Goal: Task Accomplishment & Management: Manage account settings

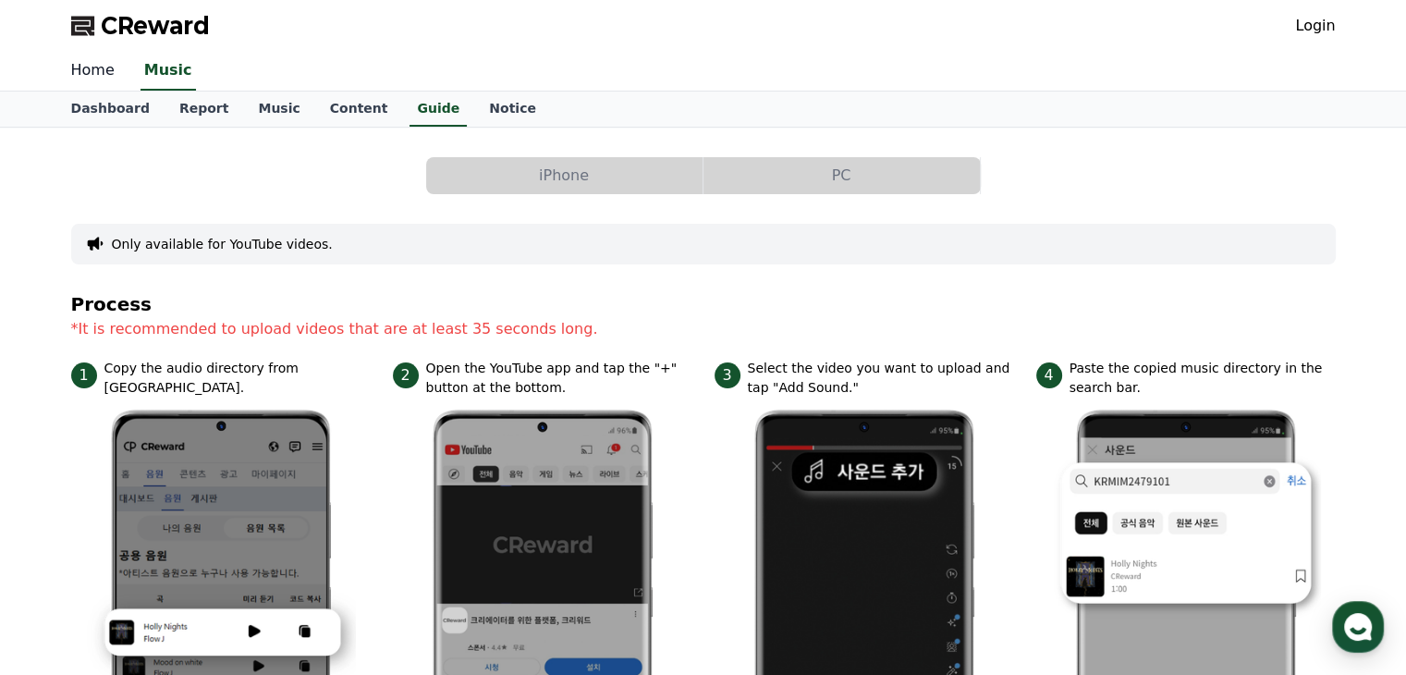
click at [94, 74] on link "Home" at bounding box center [92, 71] width 73 height 39
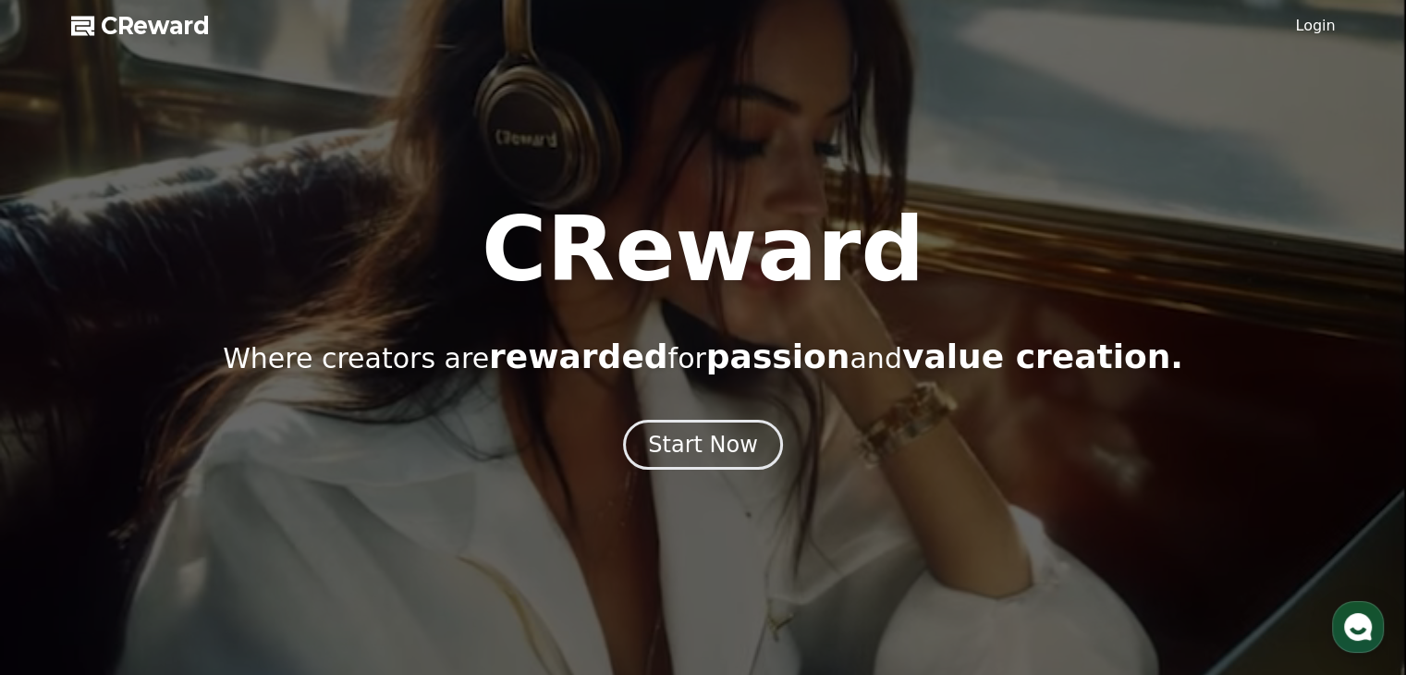
click at [1309, 27] on link "Login" at bounding box center [1315, 26] width 40 height 22
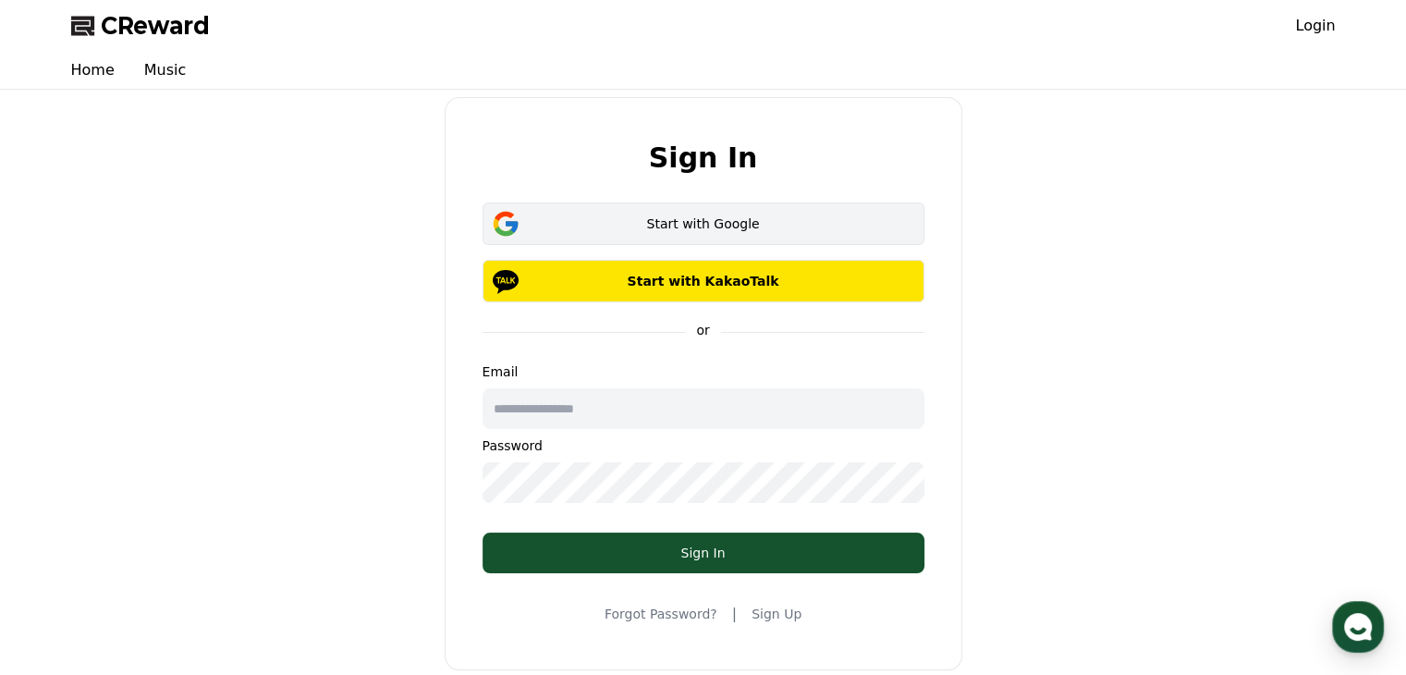
click at [765, 230] on div "Start with Google" at bounding box center [703, 223] width 388 height 18
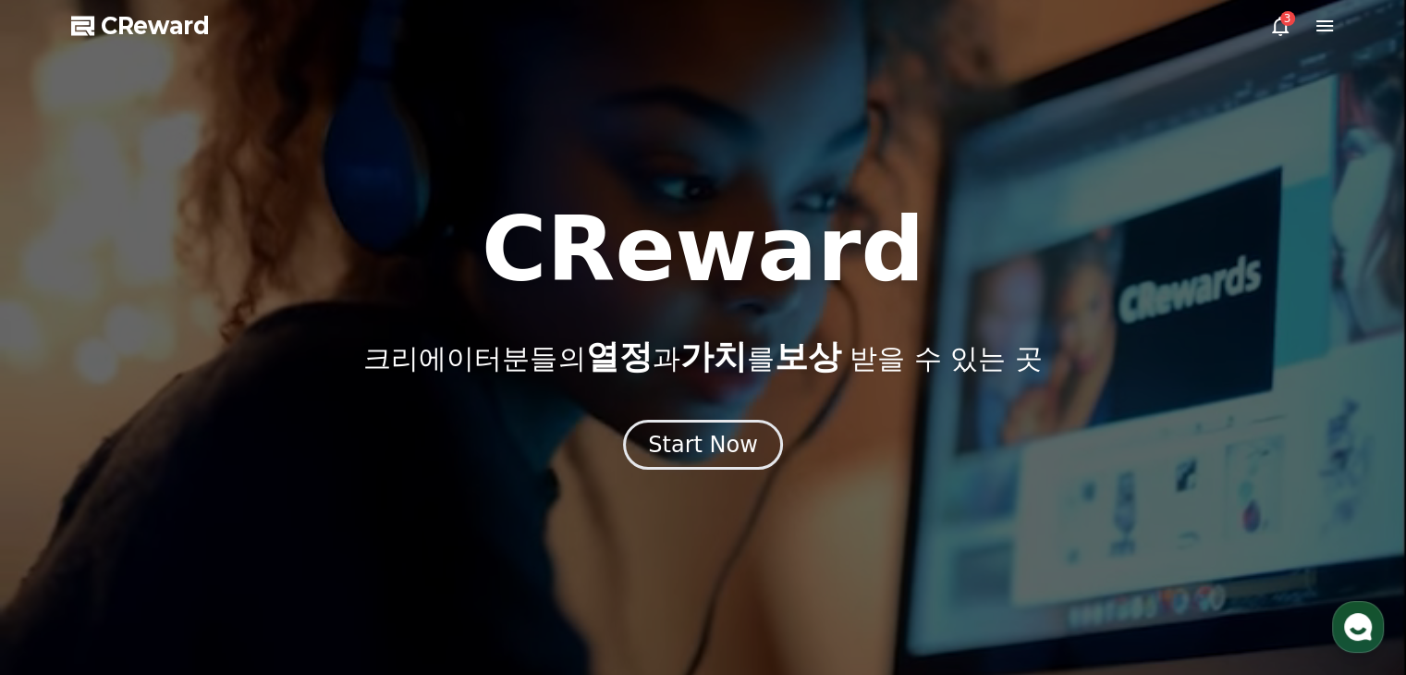
click at [1332, 31] on icon at bounding box center [1324, 26] width 22 height 22
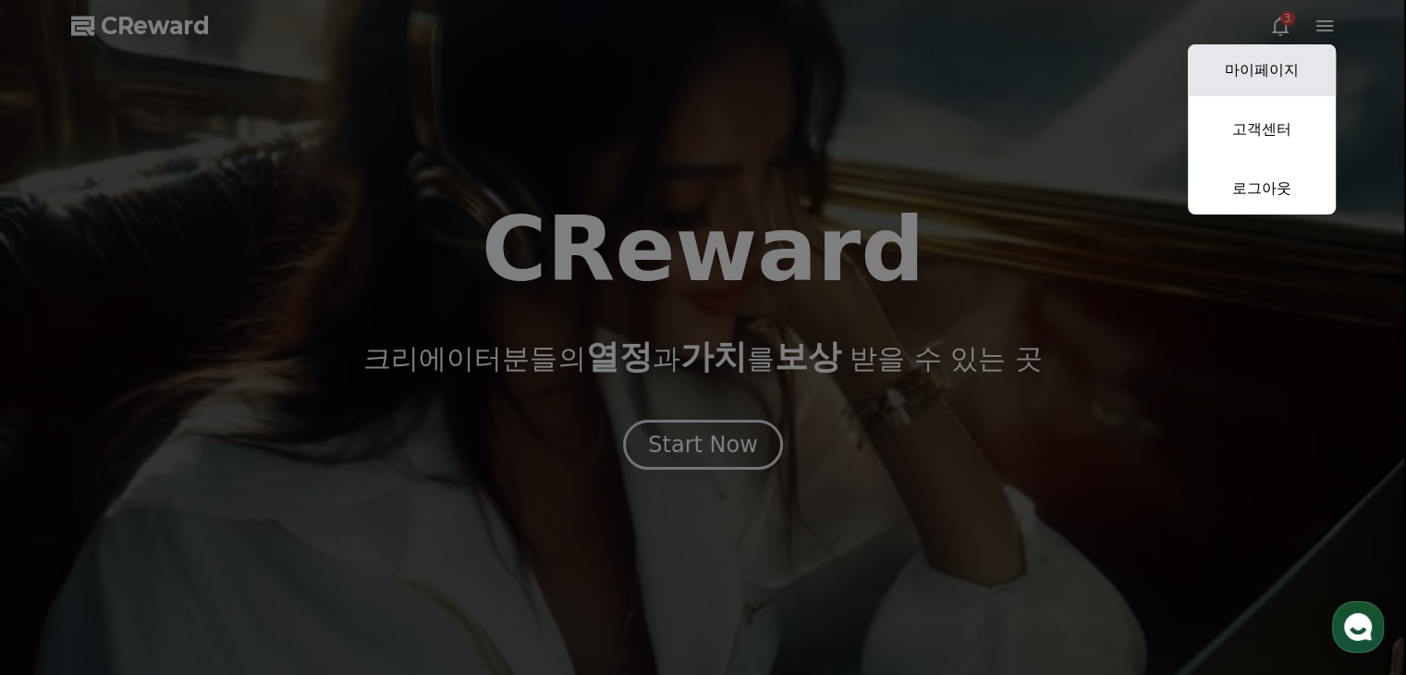
click at [1296, 72] on link "마이페이지" at bounding box center [1262, 70] width 148 height 52
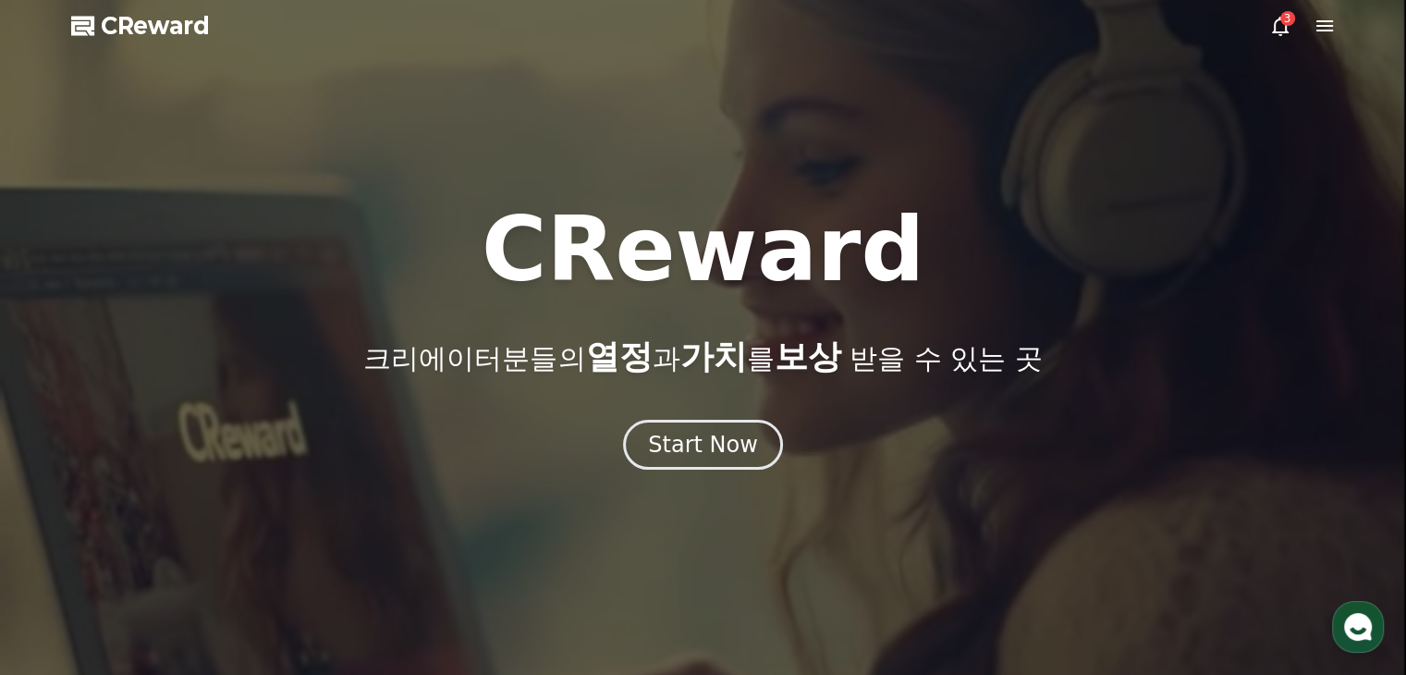
select select "**********"
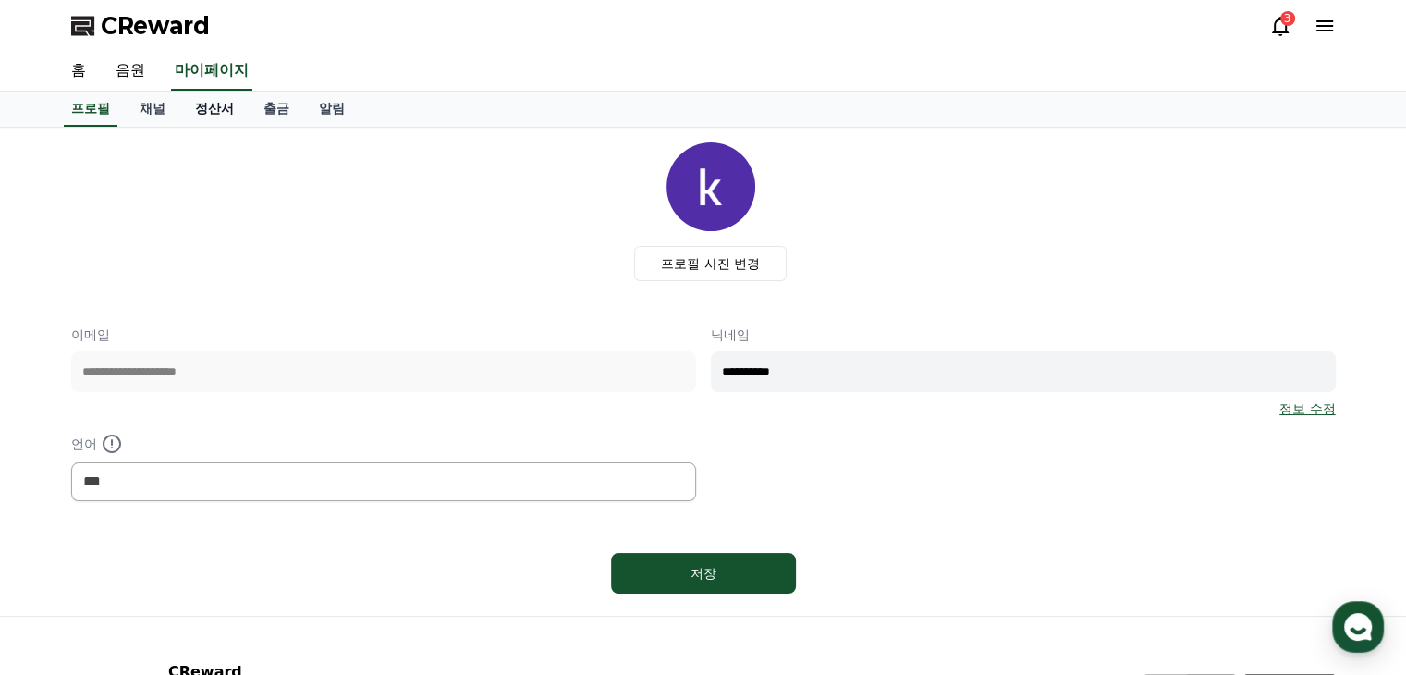
click at [190, 109] on link "정산서" at bounding box center [214, 108] width 68 height 35
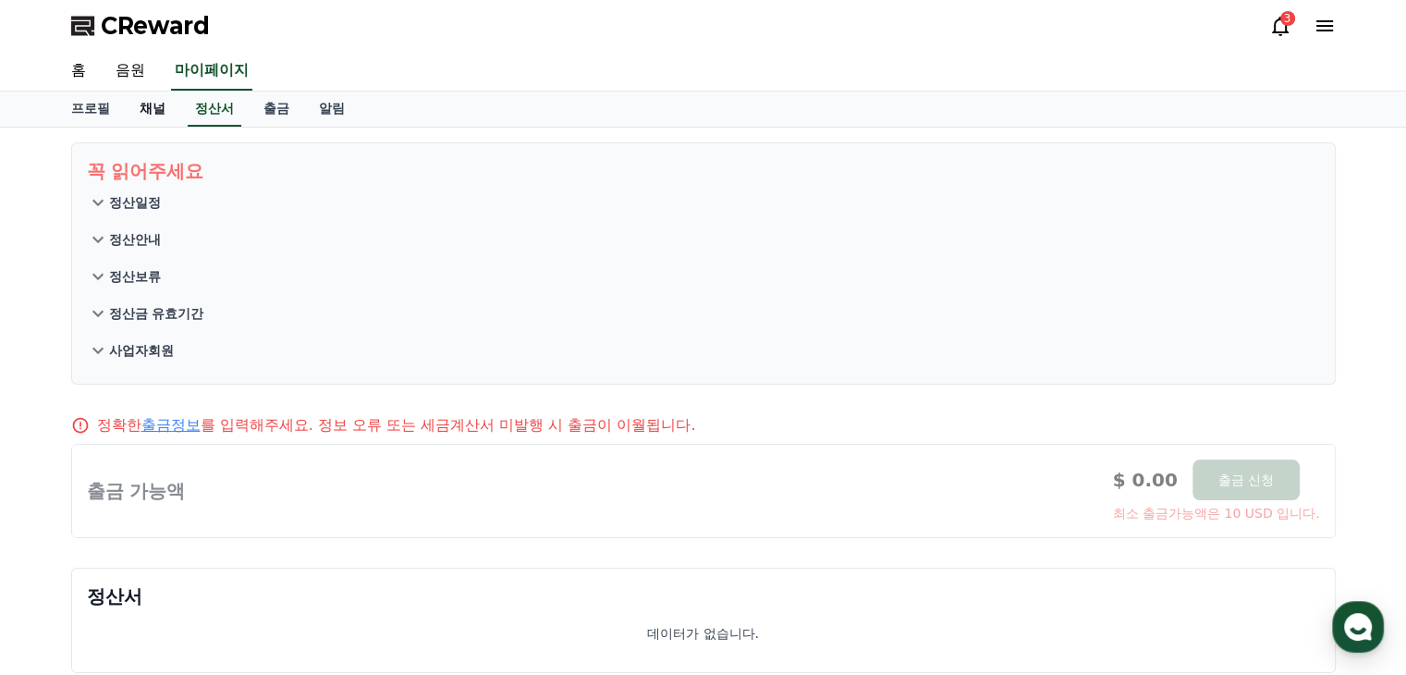
click at [148, 113] on link "채널" at bounding box center [152, 108] width 55 height 35
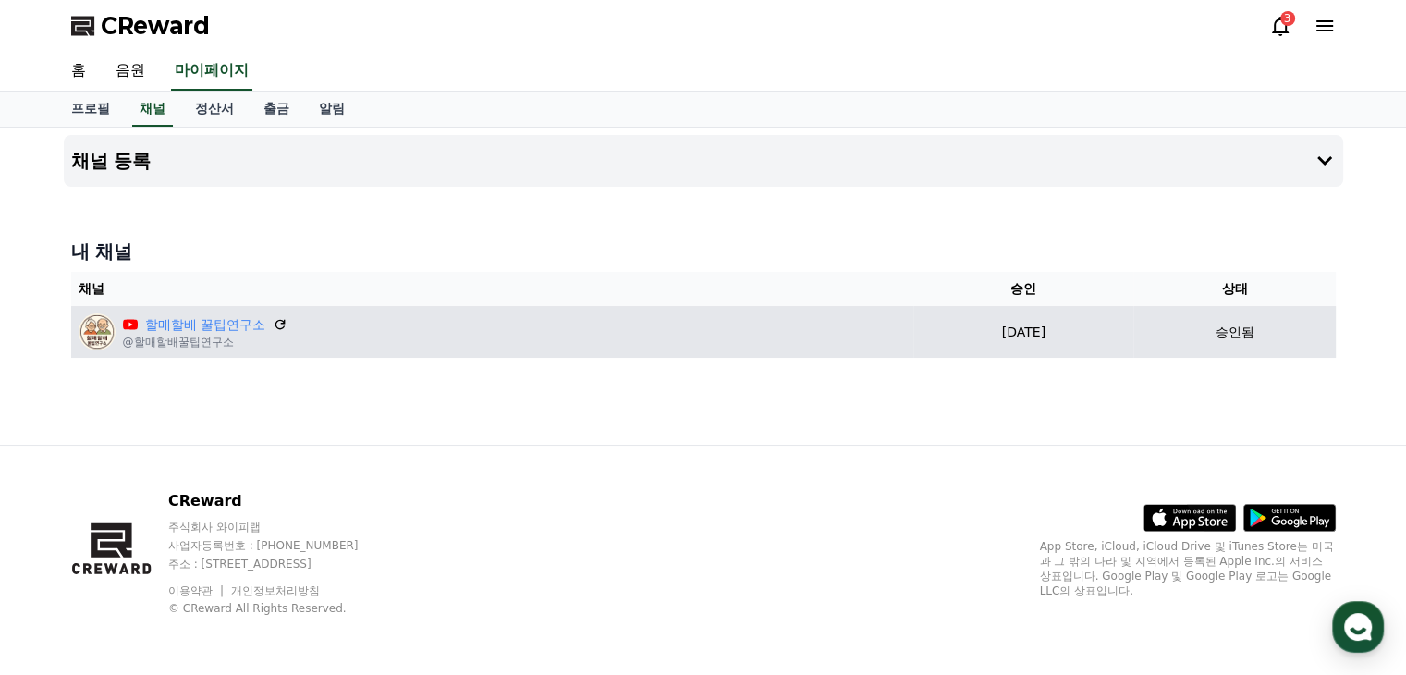
click at [303, 338] on div "할매할배 꿀팁연구소 @할매할배꿀팁연구소" at bounding box center [493, 331] width 828 height 37
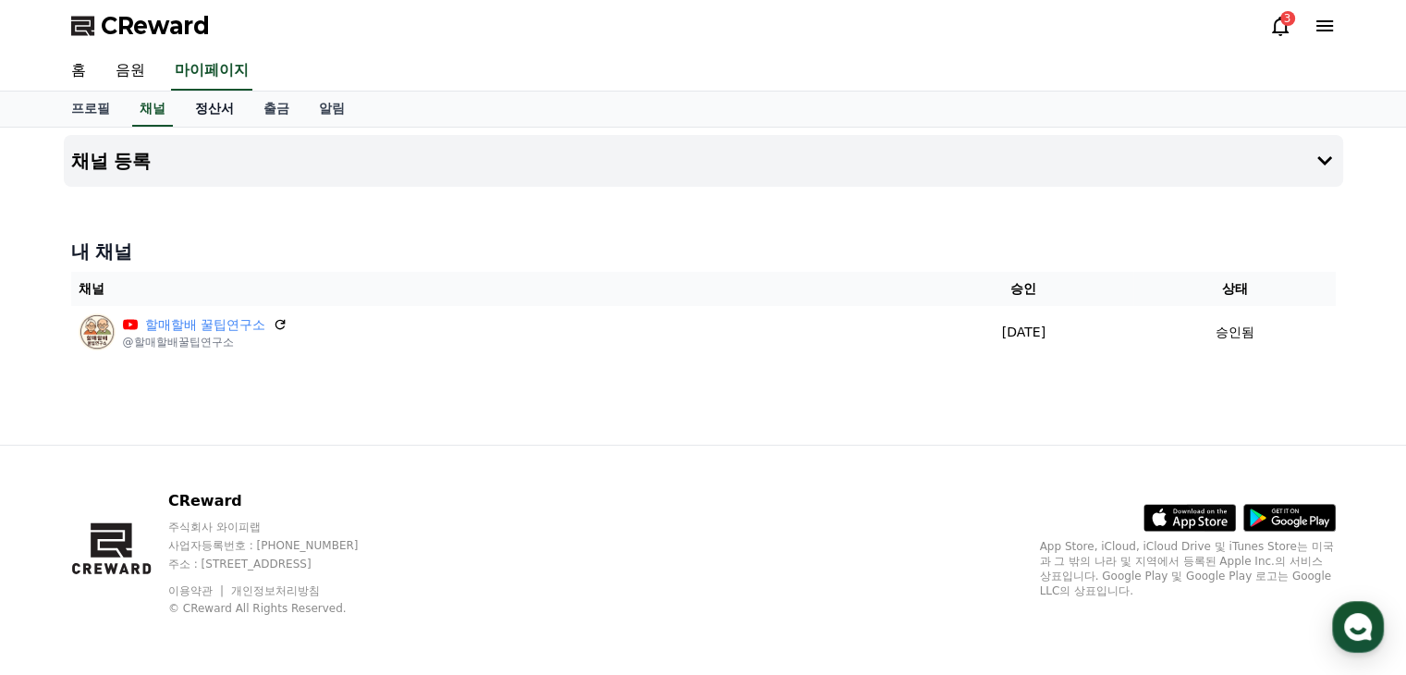
click at [186, 105] on link "정산서" at bounding box center [214, 108] width 68 height 35
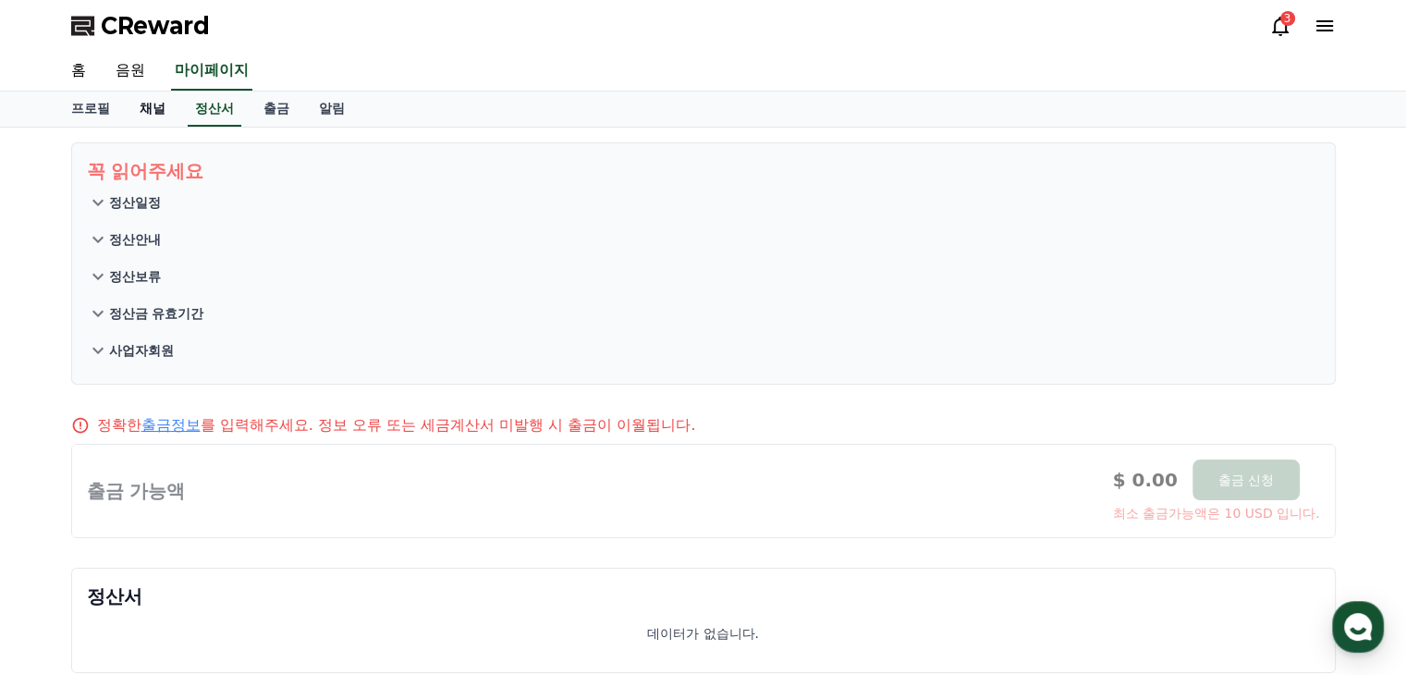
click at [151, 116] on link "채널" at bounding box center [152, 108] width 55 height 35
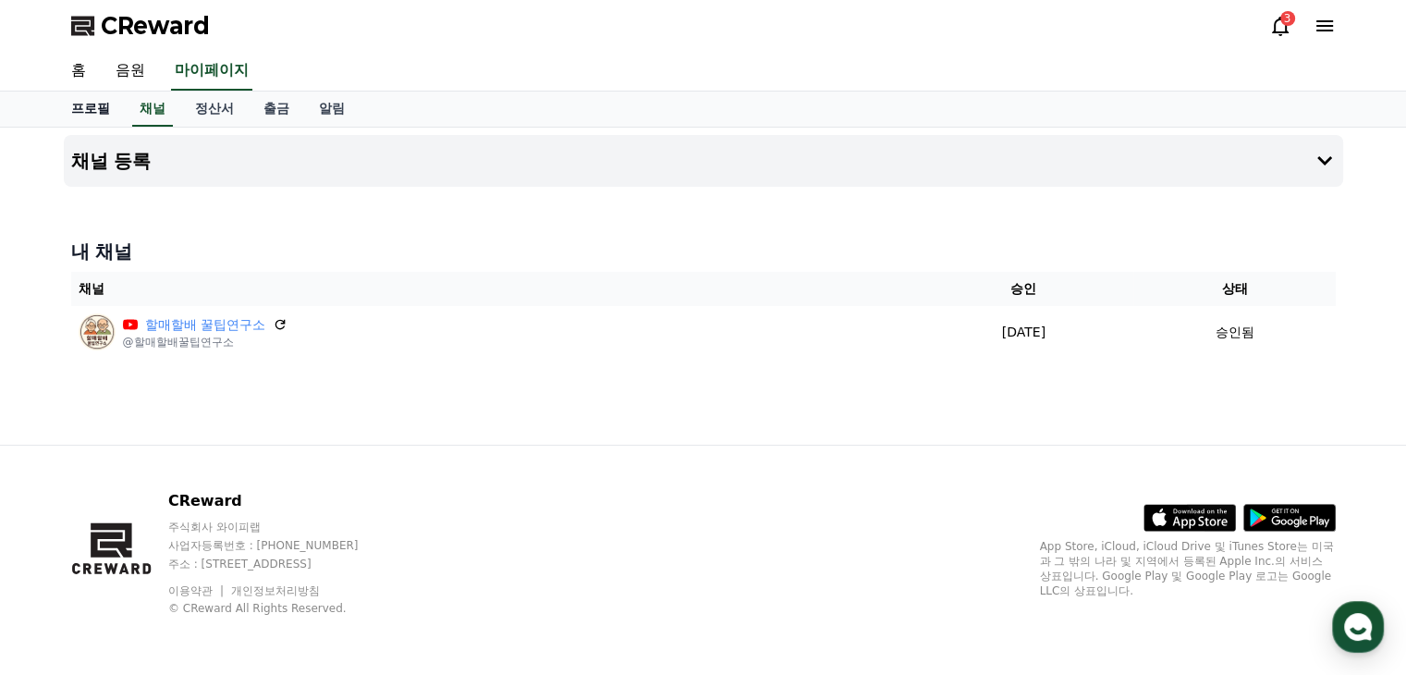
click at [106, 104] on link "프로필" at bounding box center [90, 108] width 68 height 35
select select "**********"
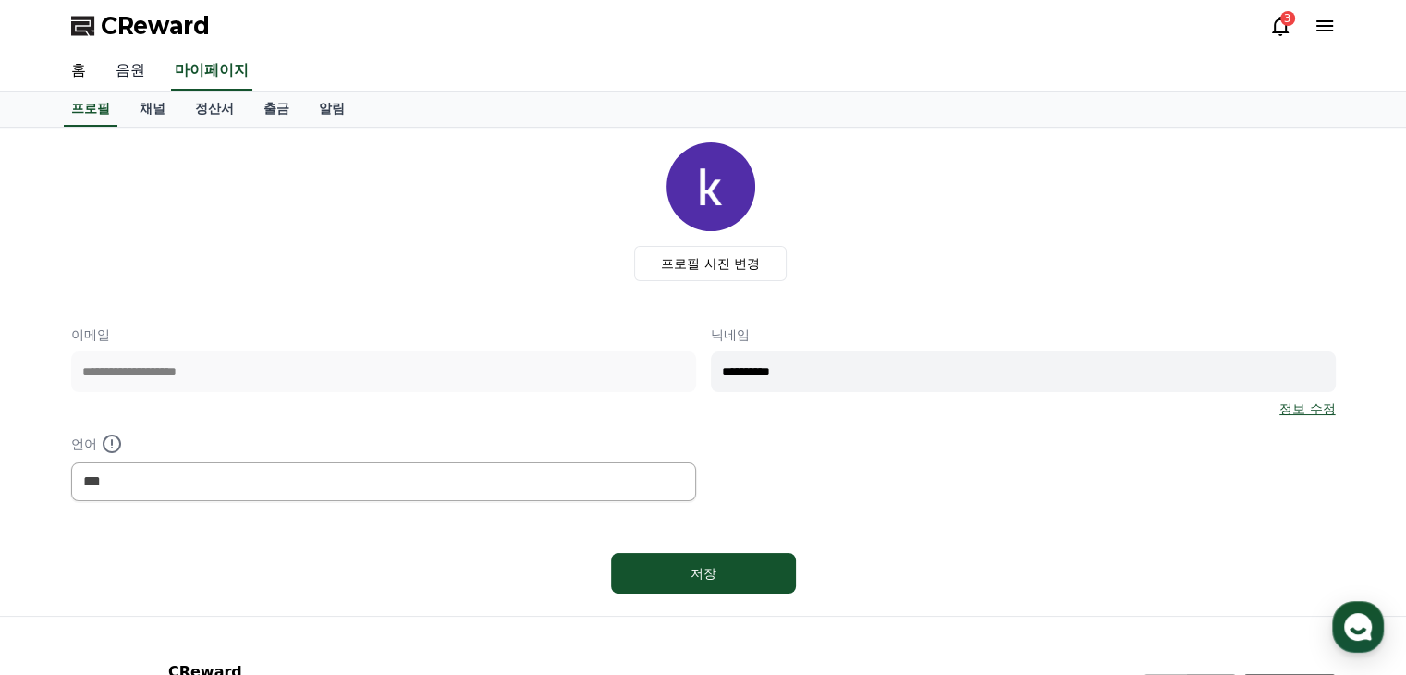
click at [118, 76] on link "음원" at bounding box center [130, 71] width 59 height 39
